Goal: Information Seeking & Learning: Learn about a topic

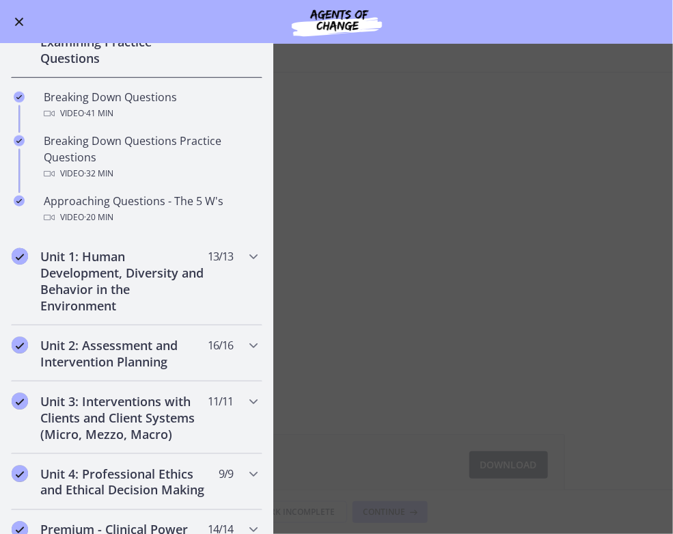
click at [13, 14] on button "Enable menu" at bounding box center [19, 22] width 16 height 16
